Goal: Information Seeking & Learning: Learn about a topic

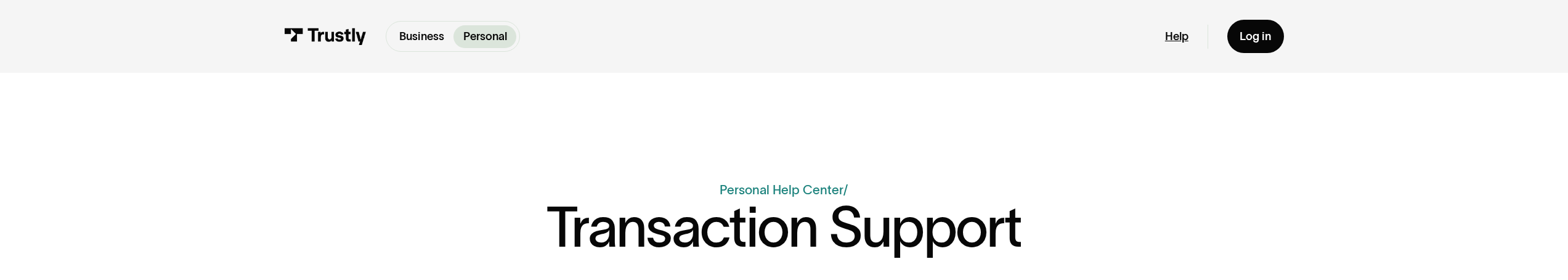
click at [1172, 34] on link "Help" at bounding box center [1177, 37] width 23 height 14
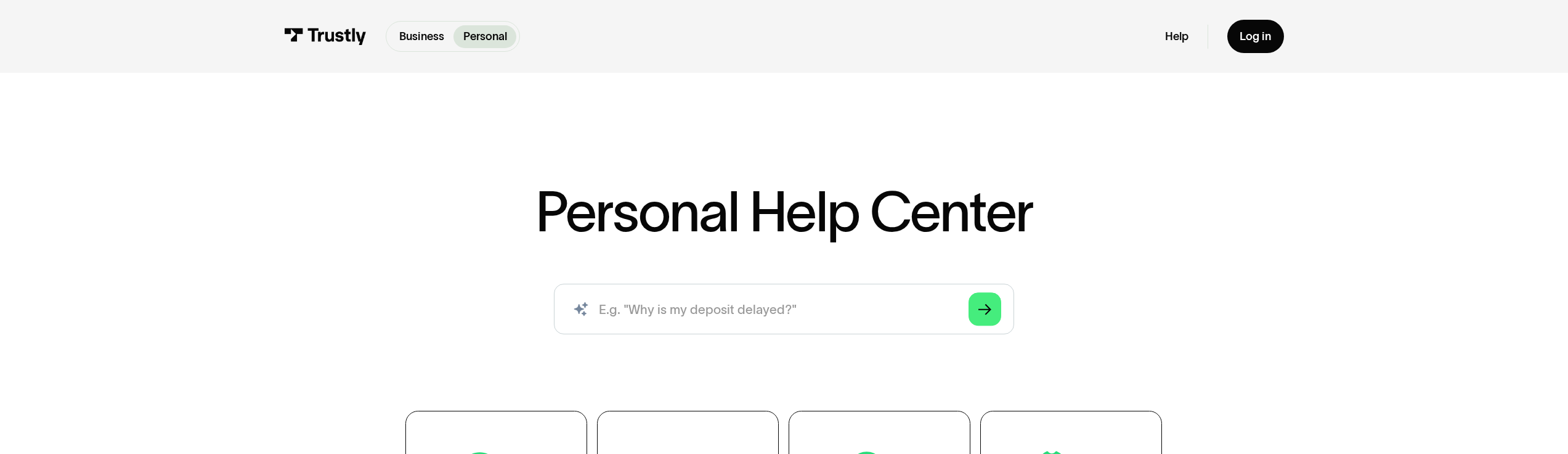
click at [690, 224] on h1 "Personal Help Center" at bounding box center [784, 211] width 498 height 56
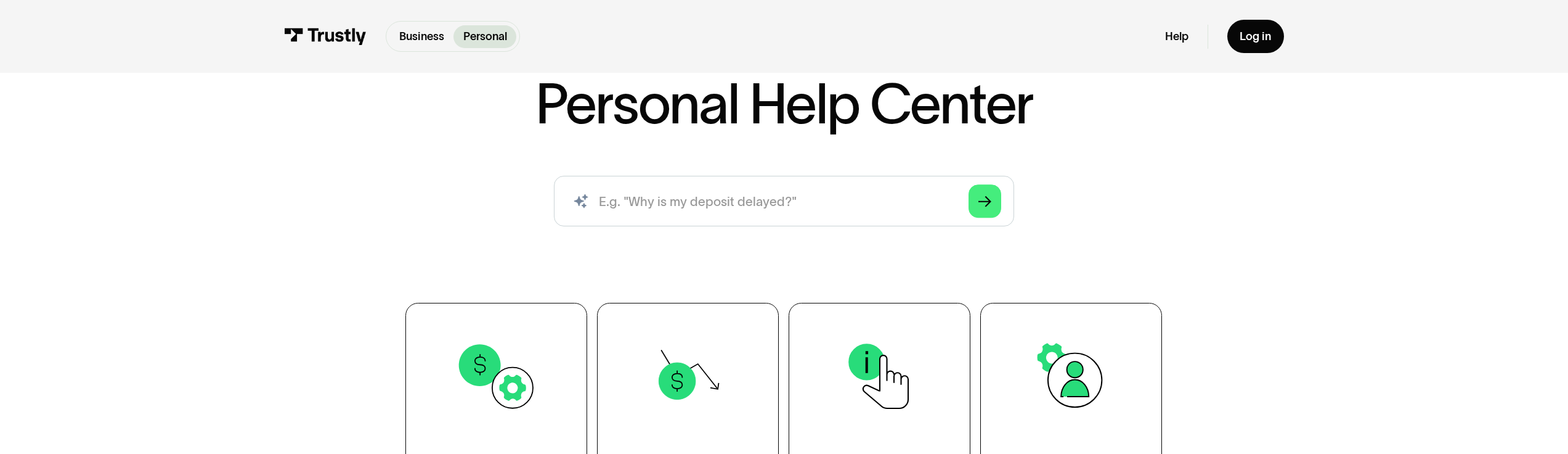
scroll to position [392, 0]
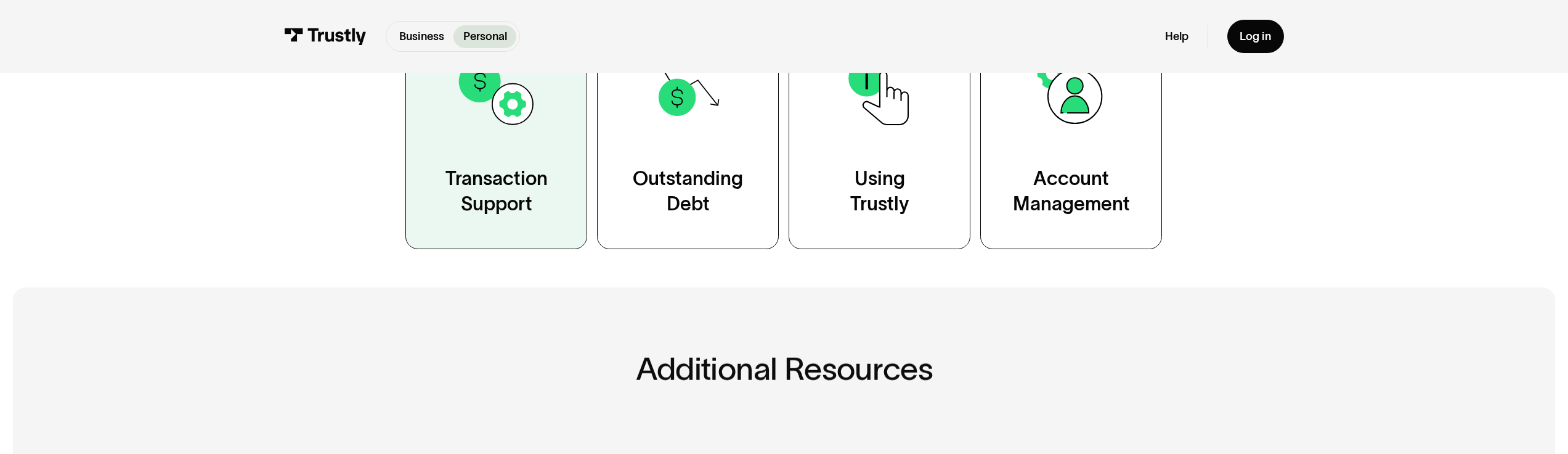
click at [509, 182] on div "Transaction Support" at bounding box center [497, 191] width 102 height 50
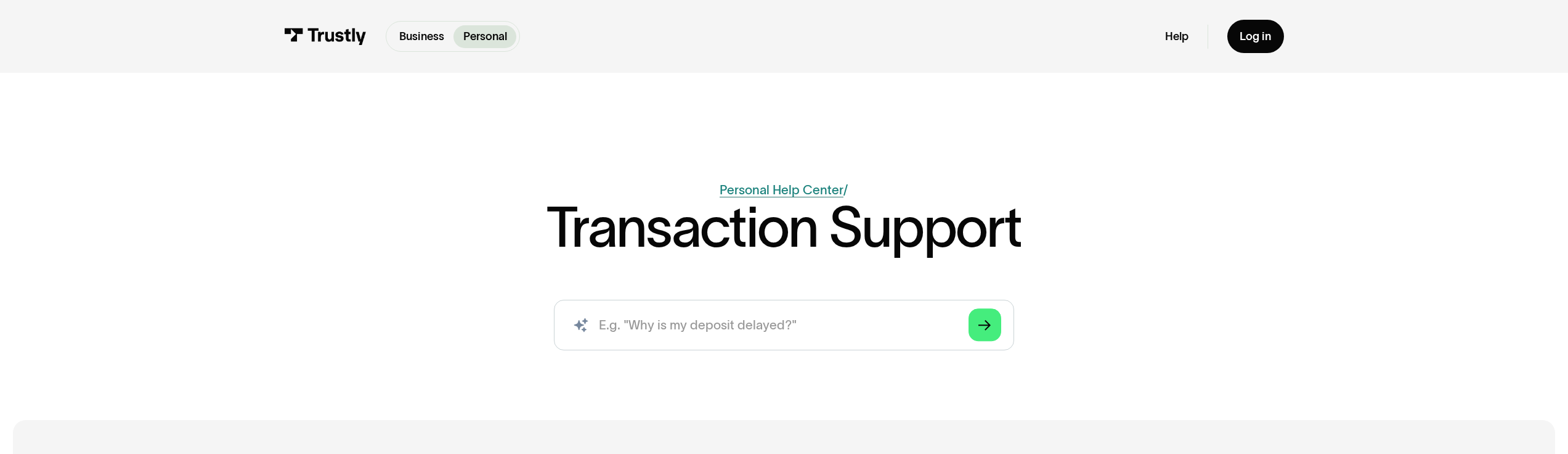
click at [814, 189] on link "Personal Help Center" at bounding box center [781, 190] width 124 height 14
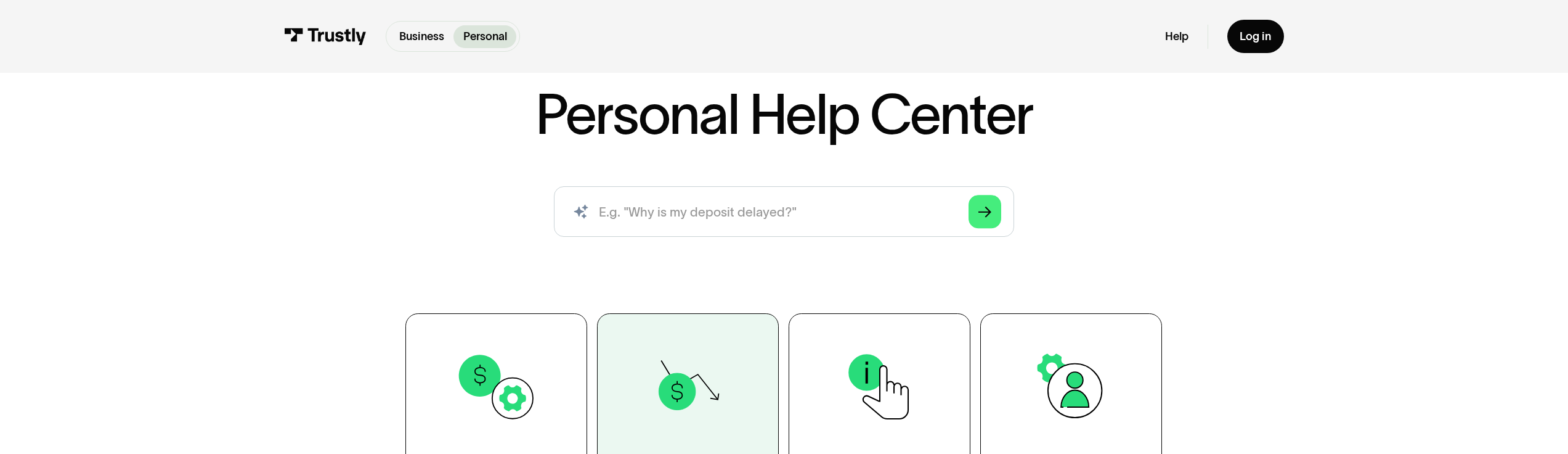
click at [658, 393] on img at bounding box center [689, 387] width 83 height 83
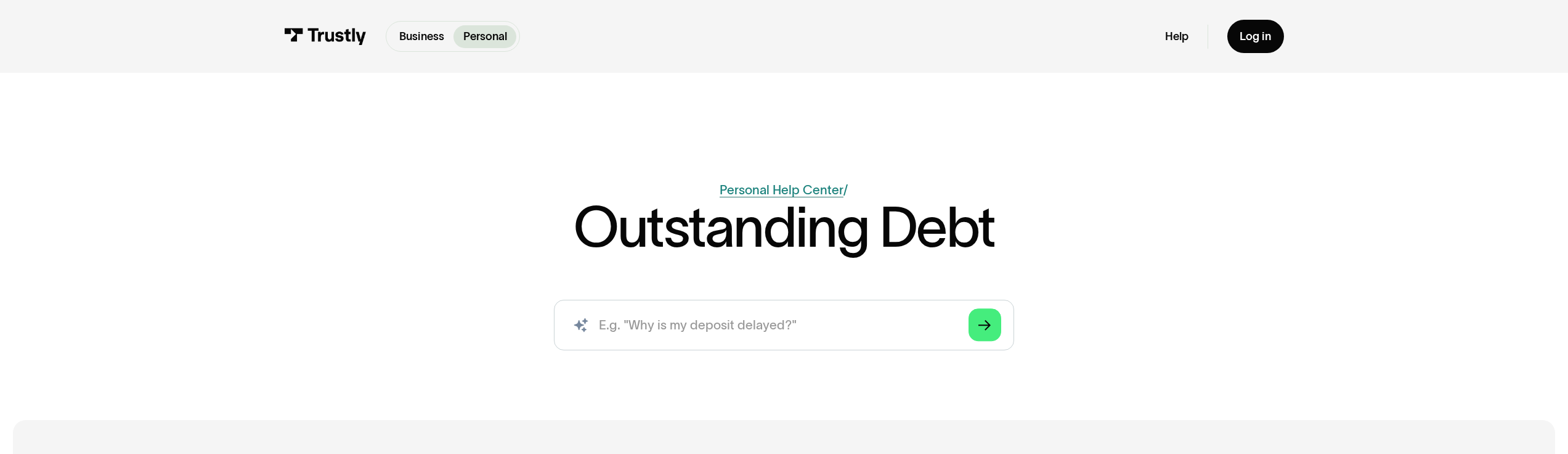
click at [807, 184] on link "Personal Help Center" at bounding box center [781, 190] width 124 height 14
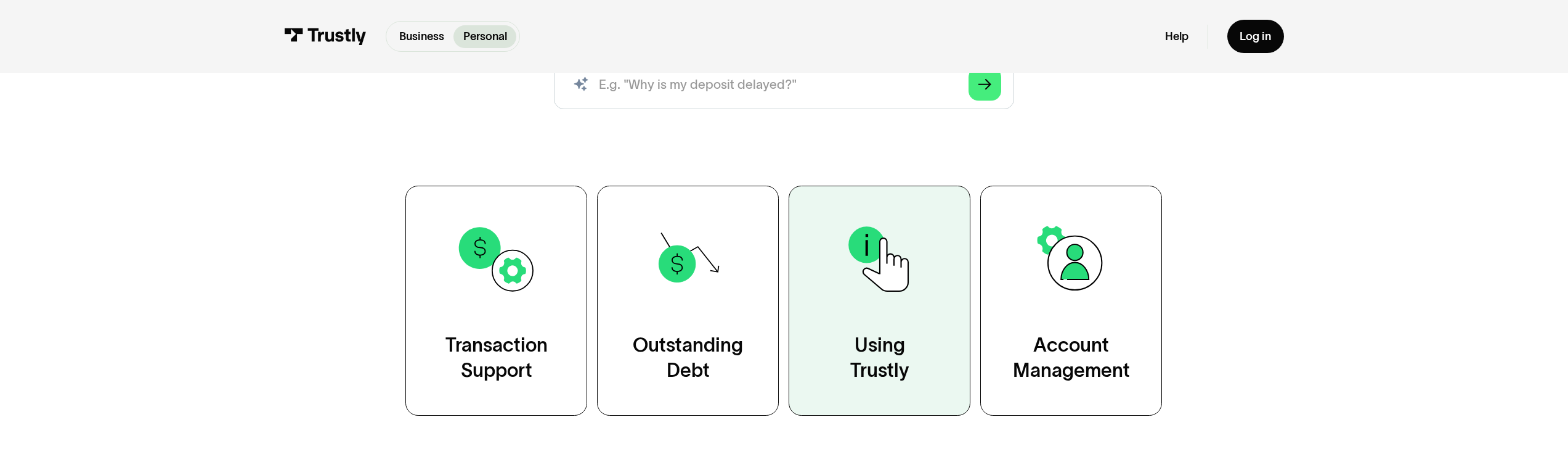
click at [808, 272] on link "Using Trustly" at bounding box center [879, 301] width 182 height 230
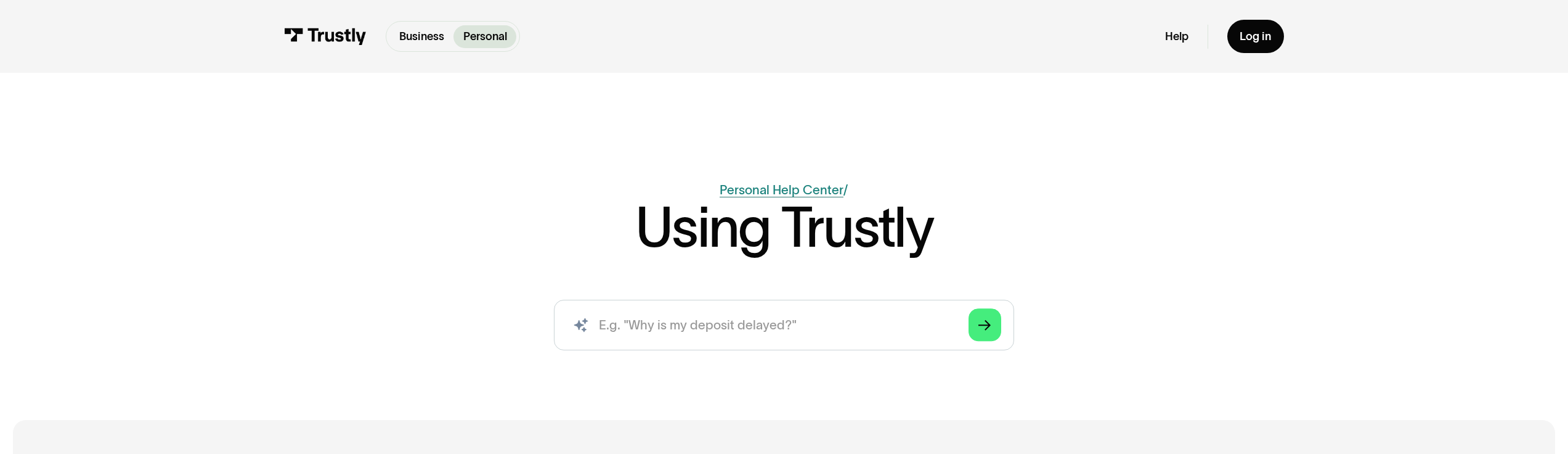
click at [804, 183] on link "Personal Help Center" at bounding box center [781, 190] width 124 height 14
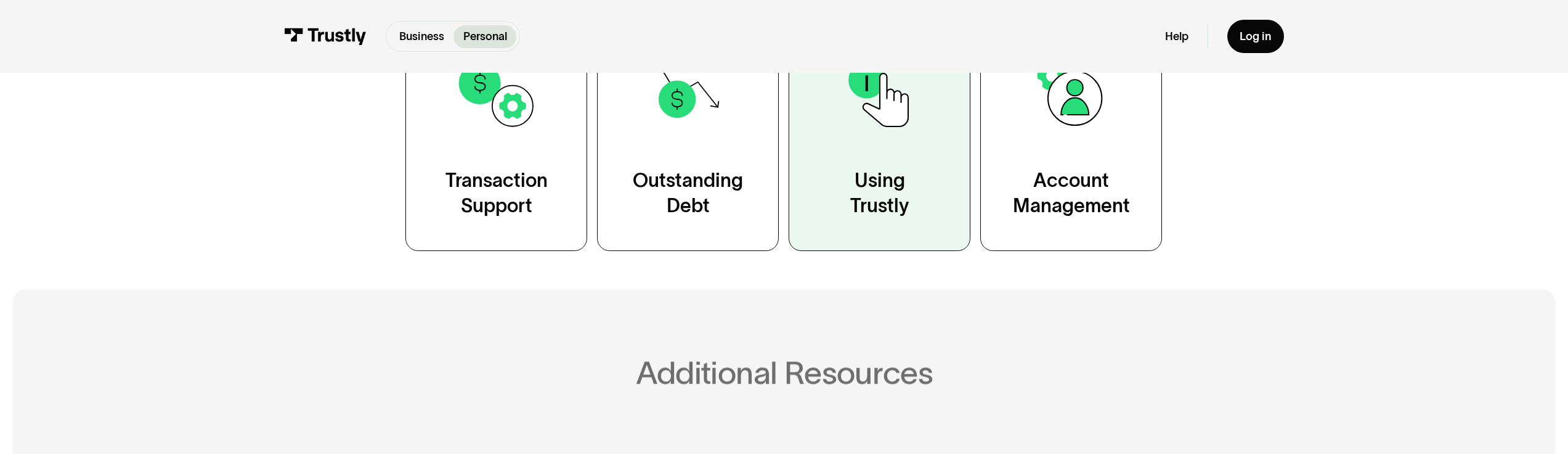
click at [901, 189] on div "Using Trustly" at bounding box center [879, 192] width 58 height 50
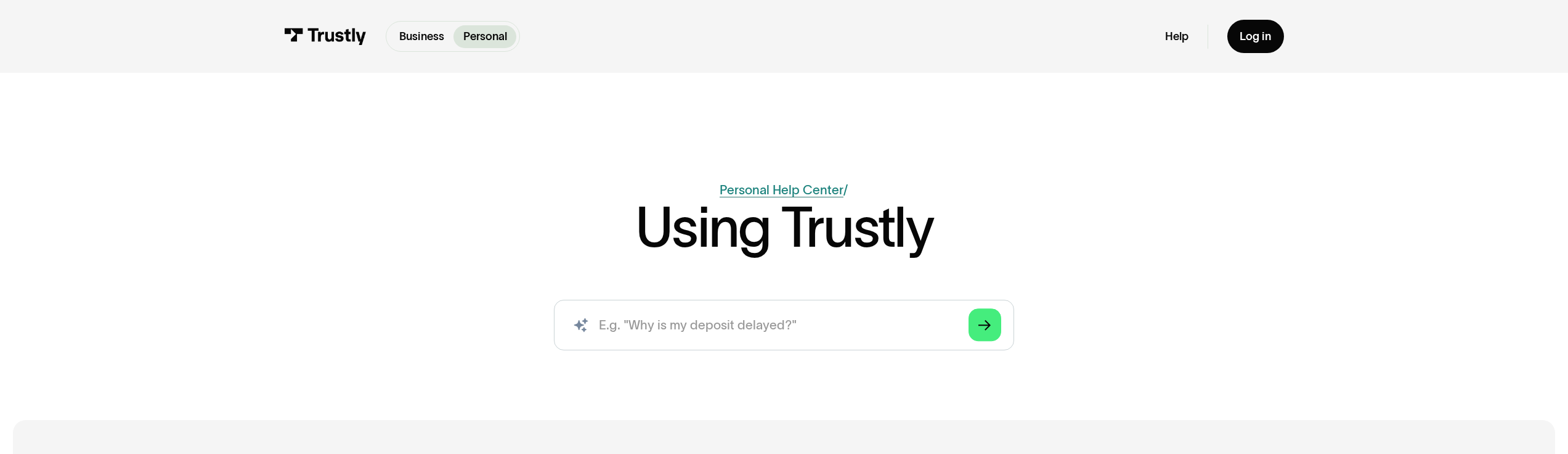
click at [790, 188] on link "Personal Help Center" at bounding box center [781, 190] width 124 height 14
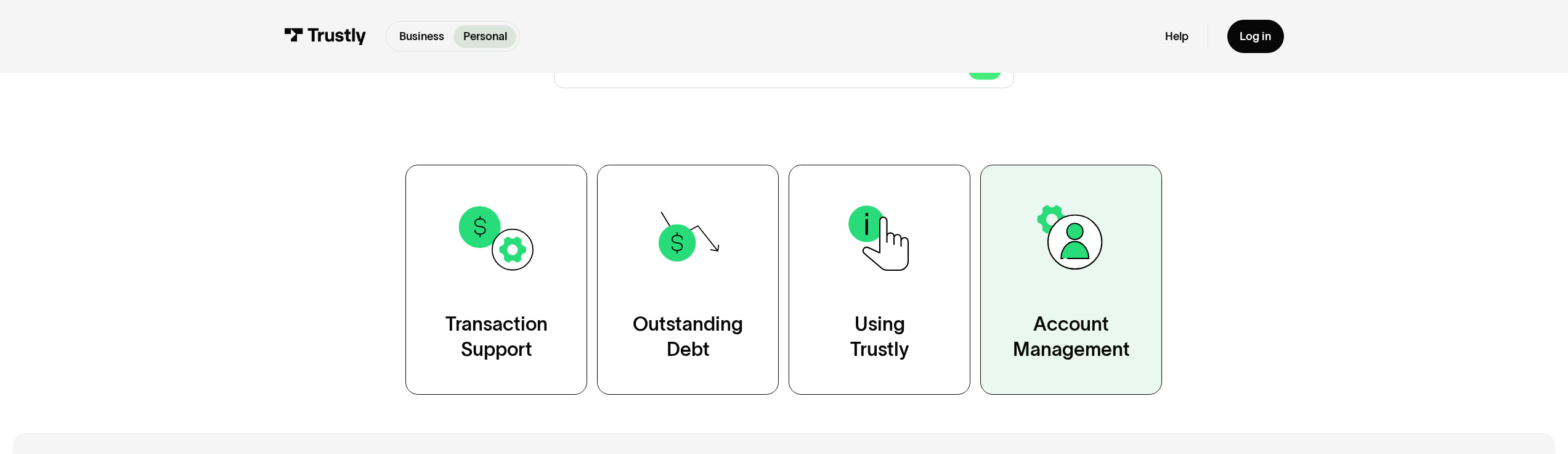
click at [1033, 284] on link "Account Management" at bounding box center [1071, 279] width 182 height 230
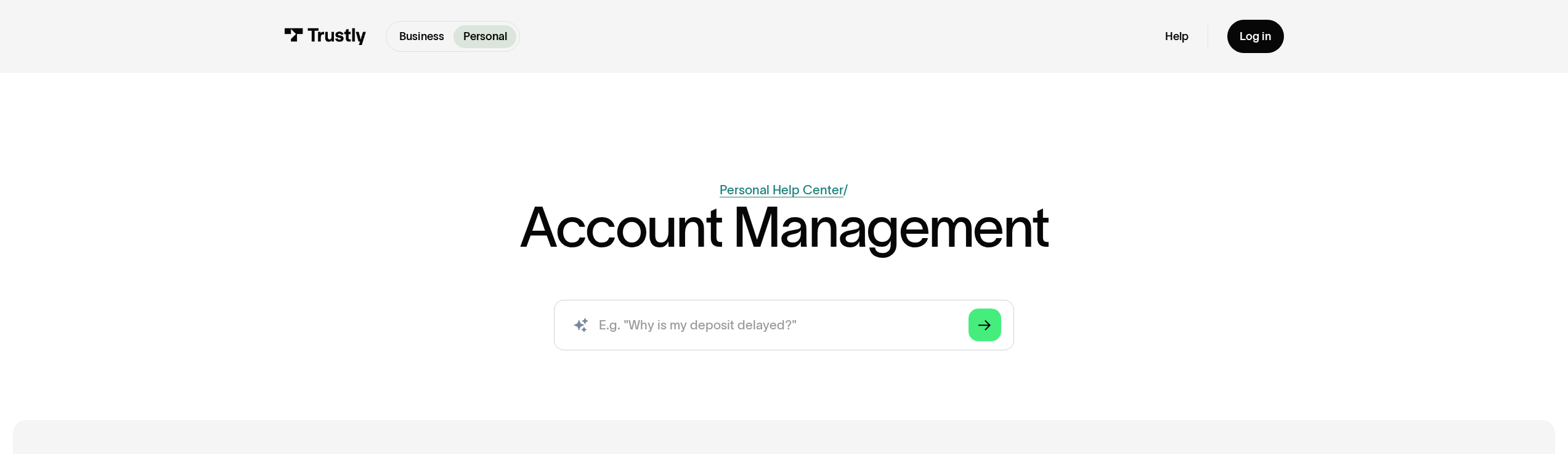
click at [800, 183] on link "Personal Help Center" at bounding box center [781, 190] width 124 height 14
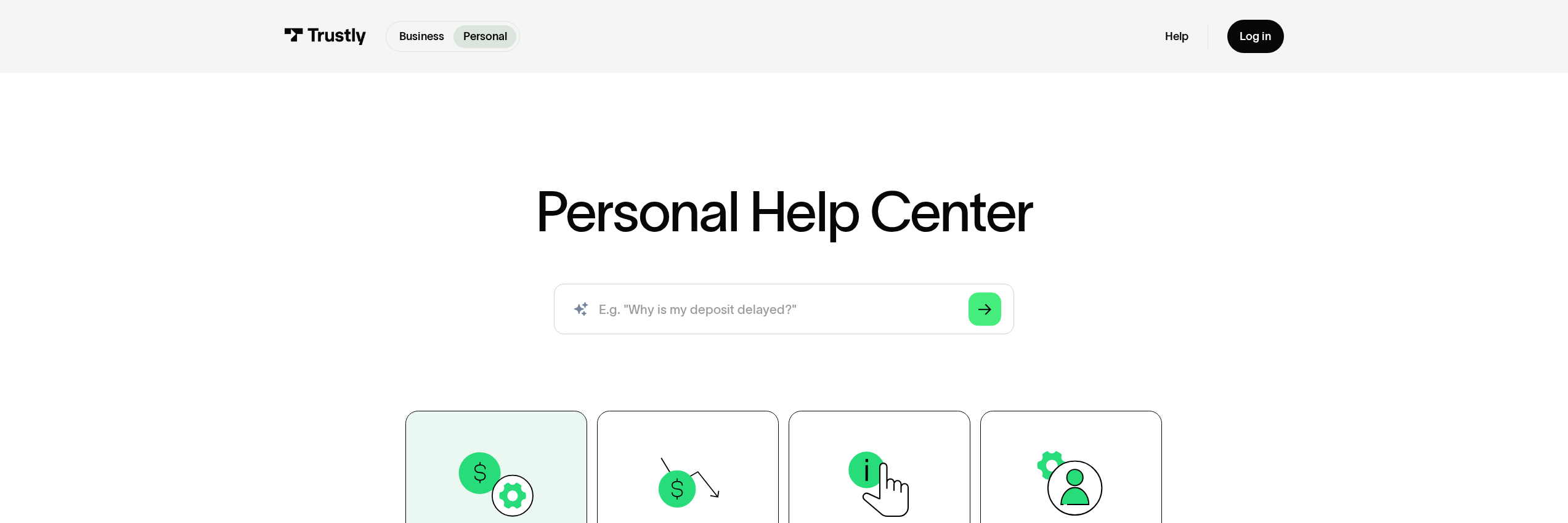
click at [518, 445] on img at bounding box center [497, 484] width 83 height 83
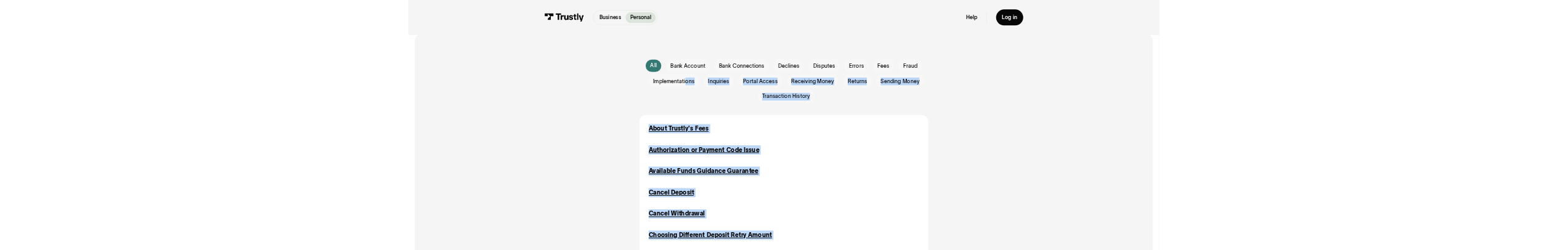
scroll to position [573, 0]
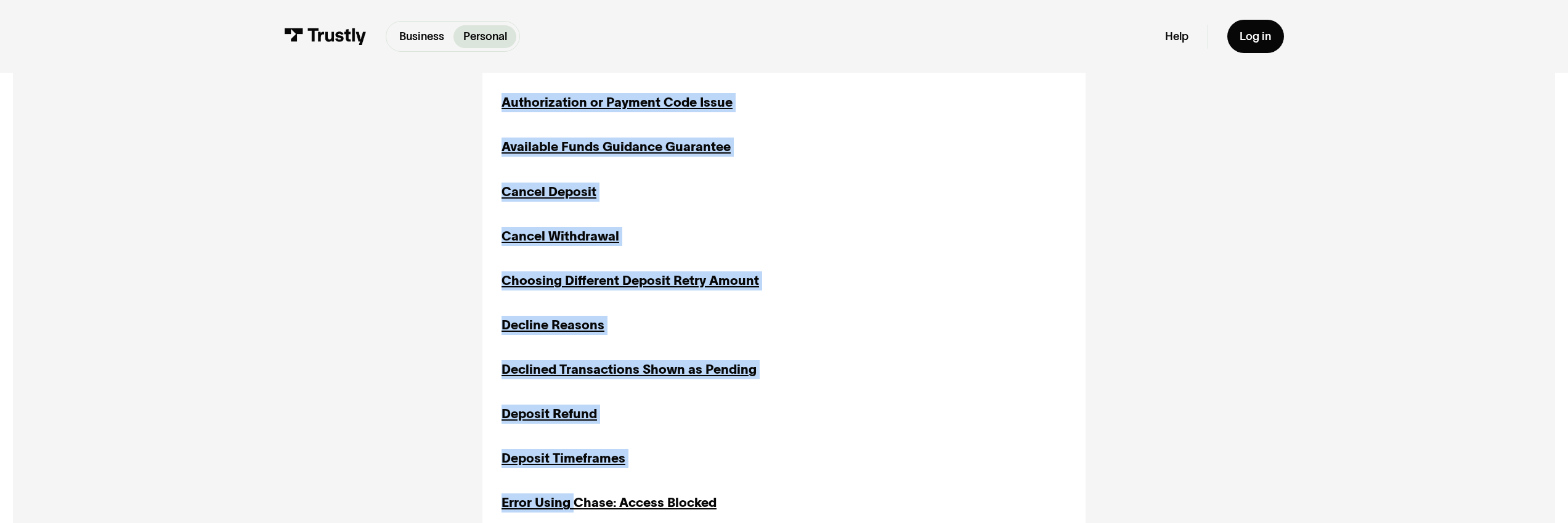
drag, startPoint x: 580, startPoint y: 522, endPoint x: 573, endPoint y: 537, distance: 16.6
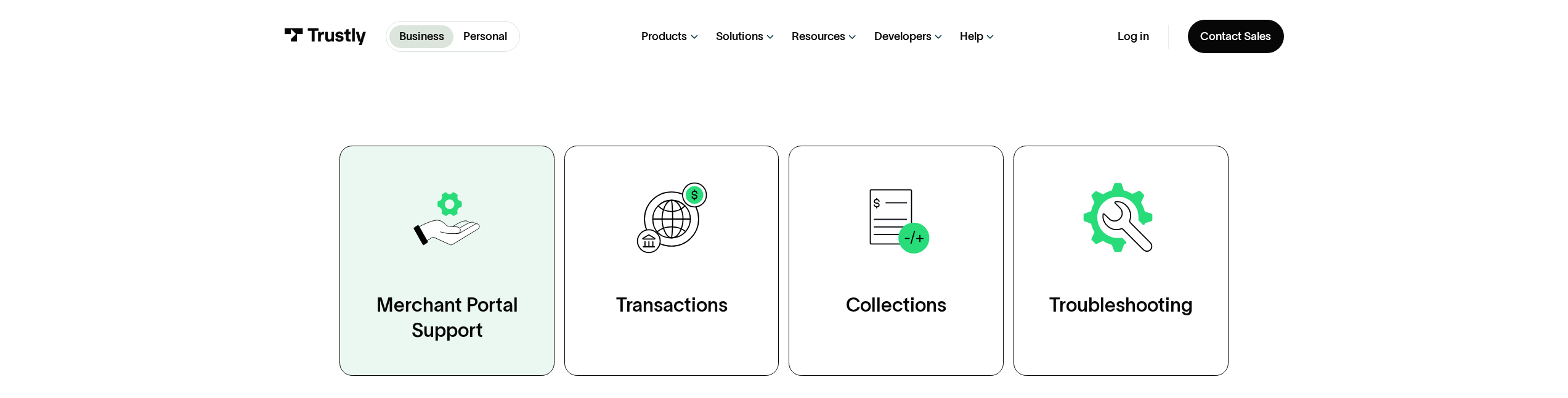
scroll to position [238, 0]
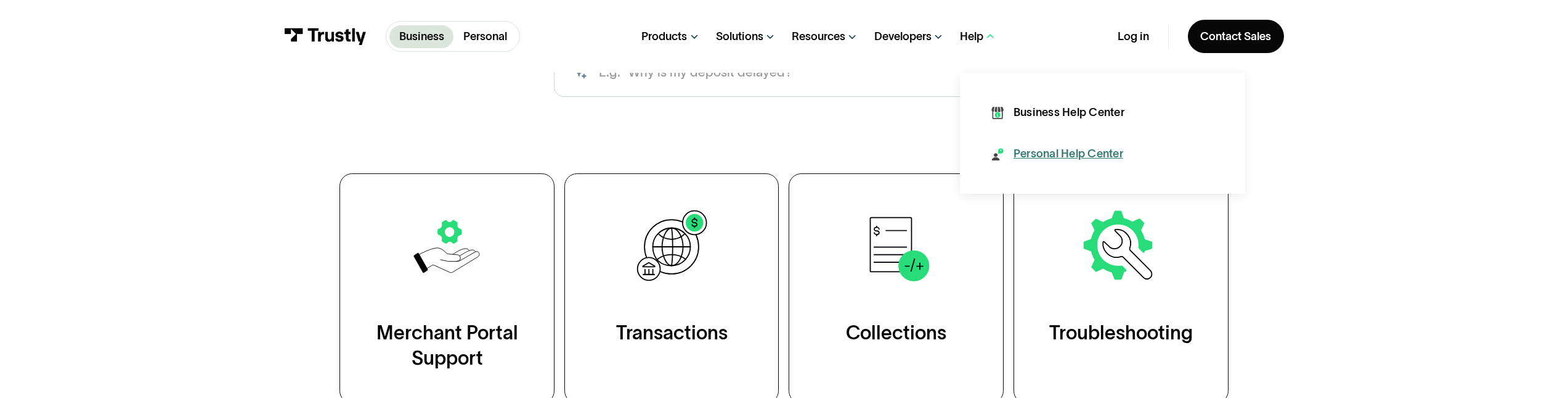
click at [1032, 156] on div "Personal Help Center" at bounding box center [1069, 154] width 110 height 16
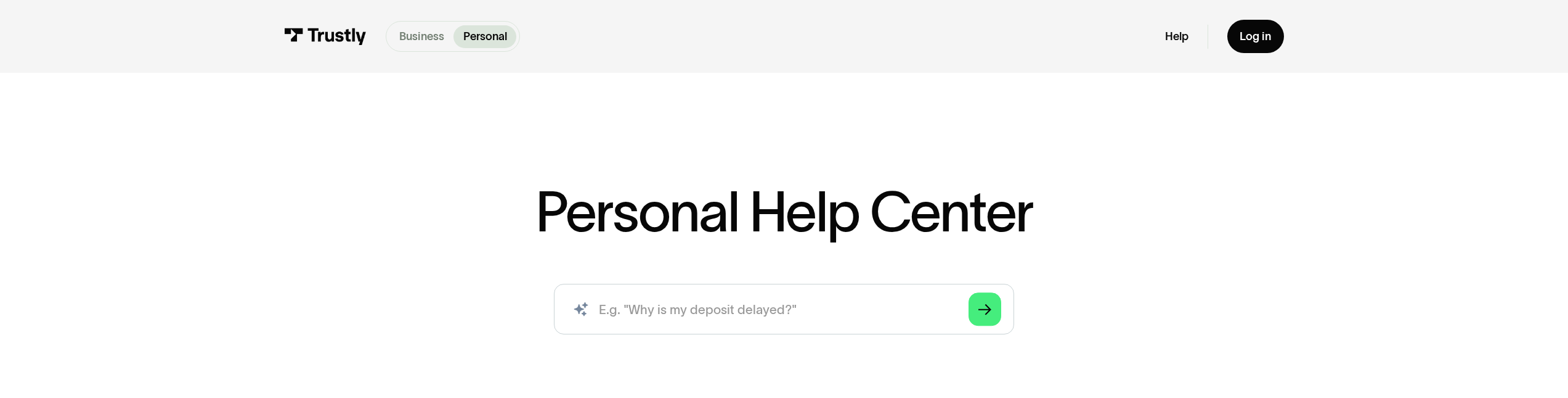
click at [437, 37] on p "Business" at bounding box center [422, 37] width 45 height 17
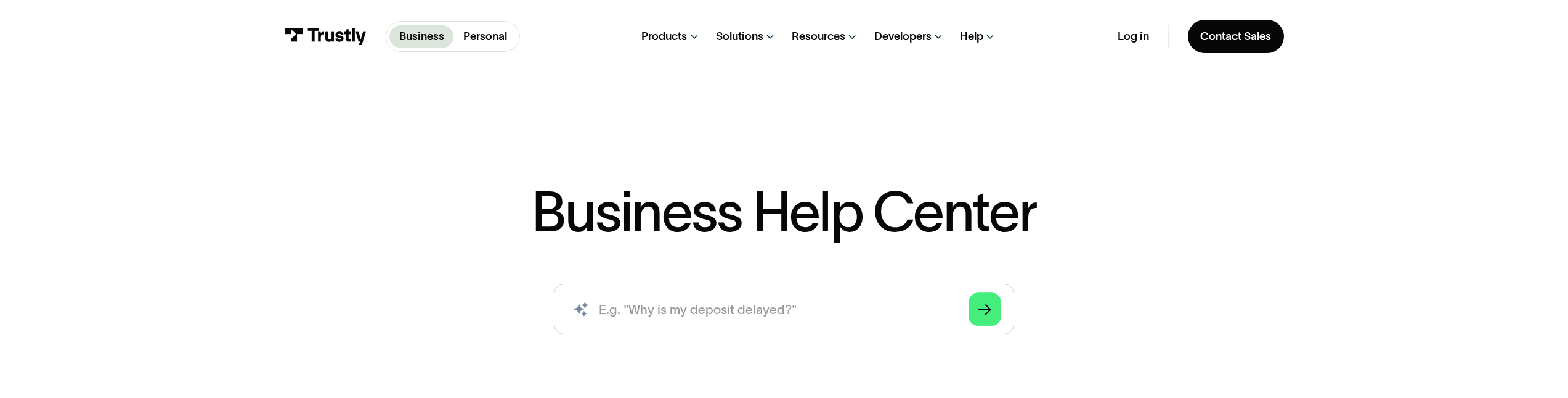
scroll to position [2, 0]
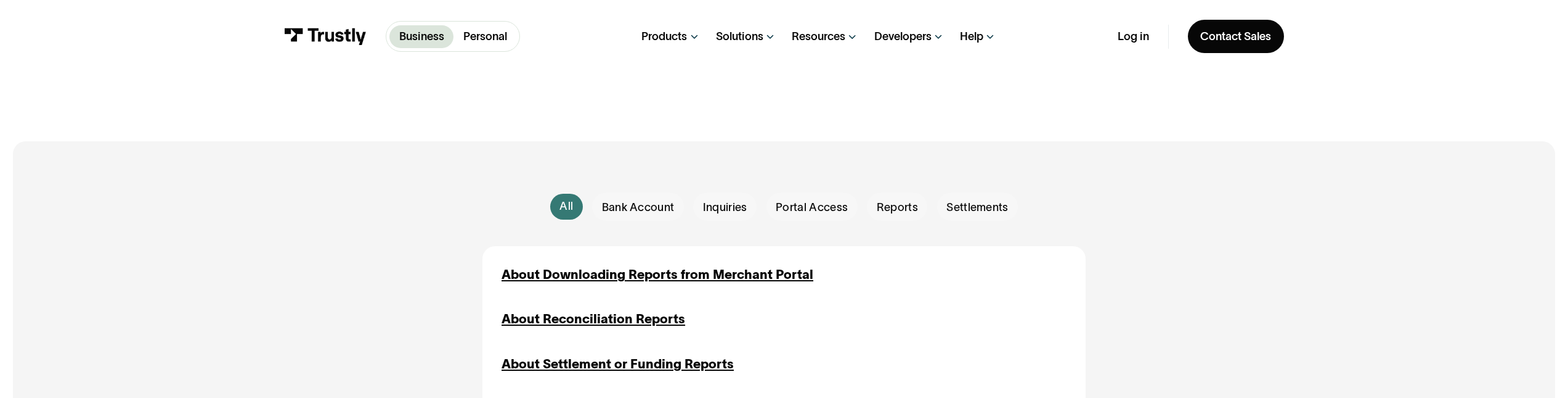
scroll to position [370, 0]
